Goal: Task Accomplishment & Management: Use online tool/utility

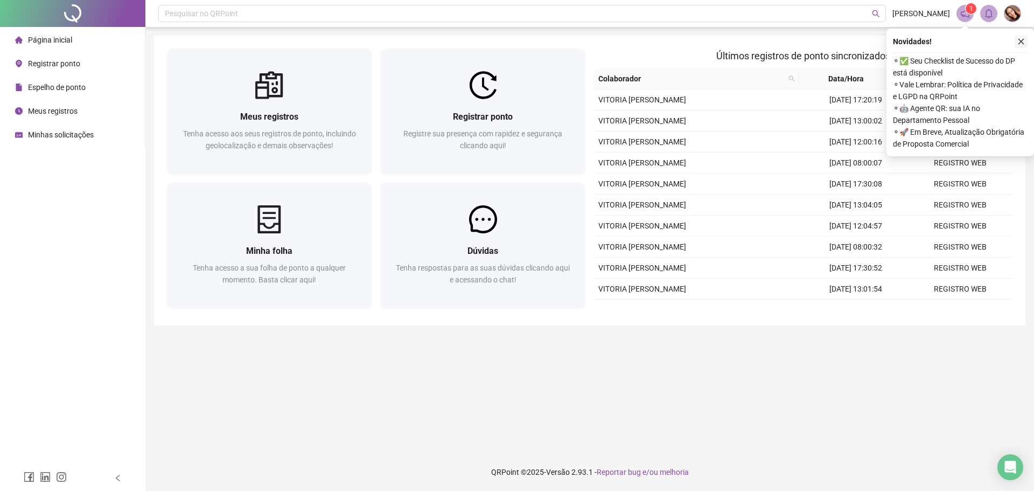
click at [1024, 39] on icon "close" at bounding box center [1022, 42] width 6 height 6
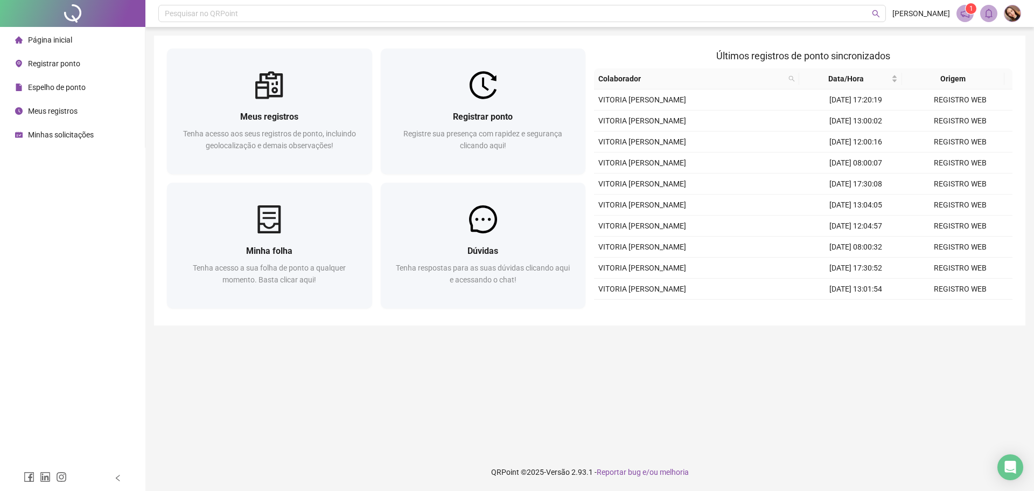
click at [67, 94] on div "Espelho de ponto" at bounding box center [50, 88] width 71 height 22
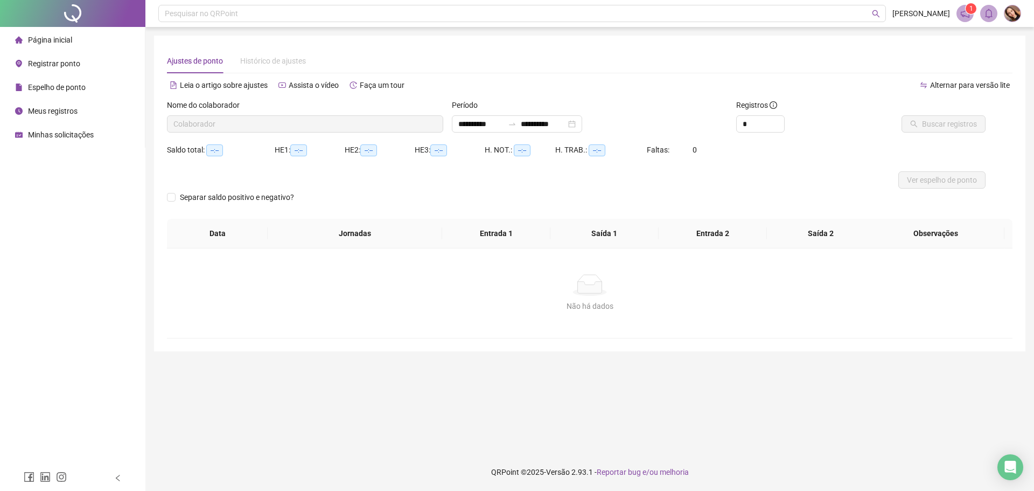
type input "**********"
click at [950, 124] on span "Buscar registros" at bounding box center [949, 124] width 55 height 12
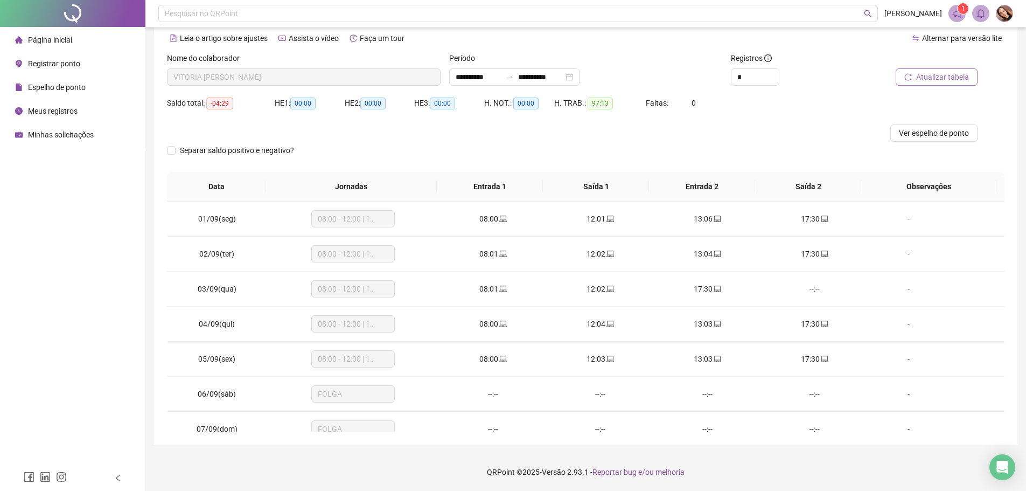
click at [65, 65] on span "Registrar ponto" at bounding box center [54, 63] width 52 height 9
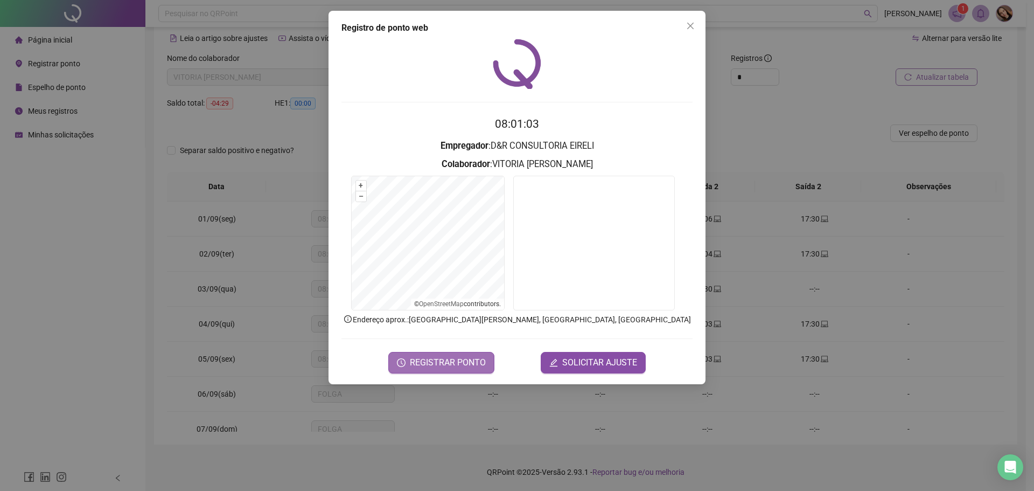
click at [463, 370] on button "REGISTRAR PONTO" at bounding box center [441, 363] width 106 height 22
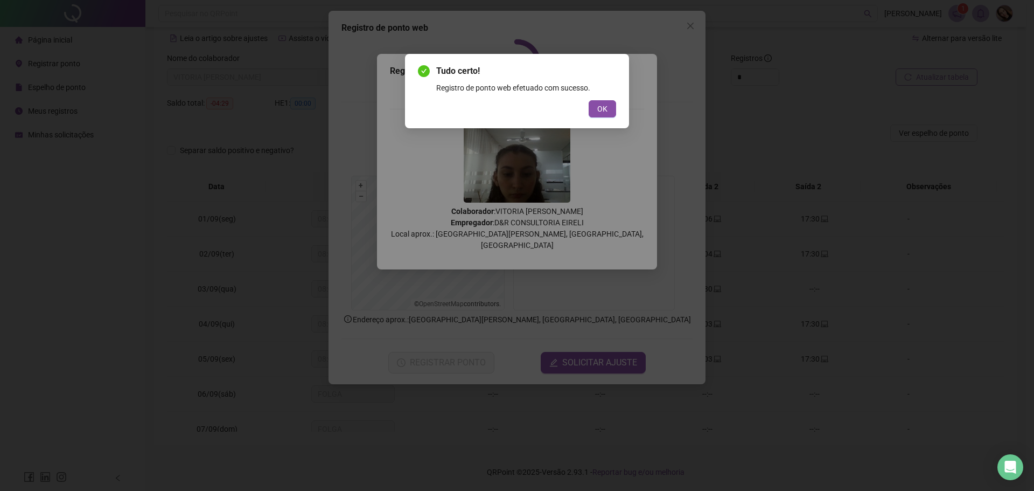
click at [593, 105] on button "OK" at bounding box center [602, 108] width 27 height 17
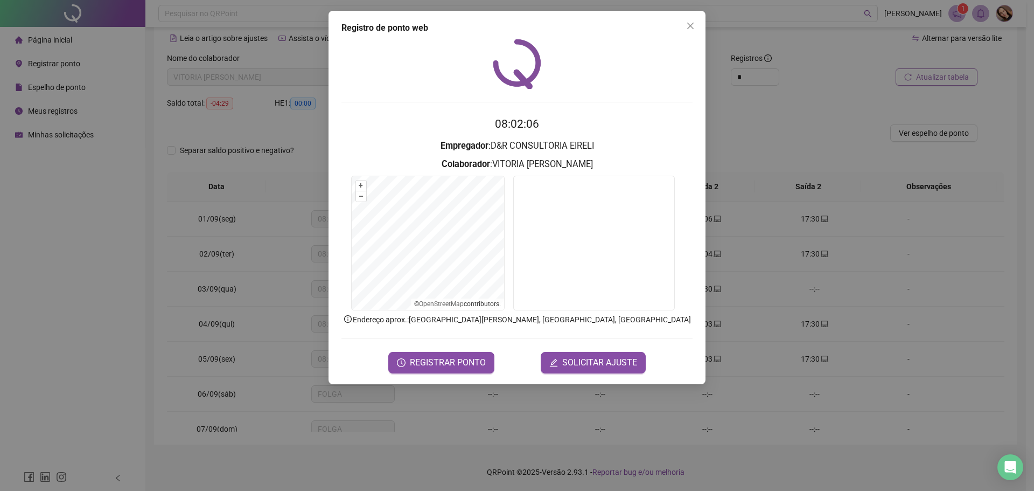
click at [226, 150] on div "Registro de ponto web 08:02:06 Empregador : D&R CONSULTORIA EIRELI Colaborador …" at bounding box center [517, 245] width 1034 height 491
